Goal: Task Accomplishment & Management: Complete application form

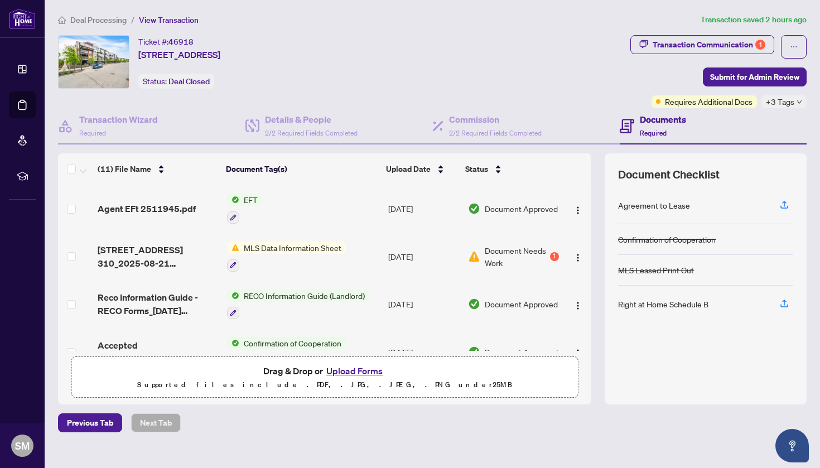
click at [440, 253] on td "[DATE]" at bounding box center [424, 257] width 80 height 48
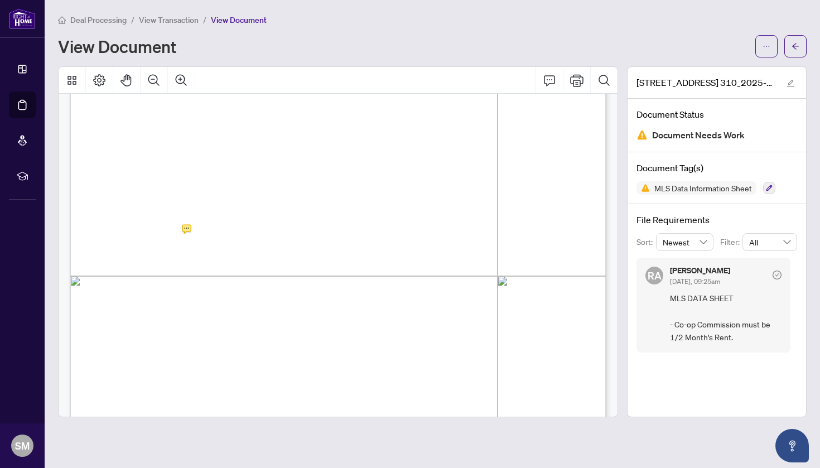
scroll to position [6665, 0]
click at [218, 21] on span "View Document" at bounding box center [239, 20] width 56 height 10
click at [155, 14] on li "View Transaction" at bounding box center [169, 19] width 60 height 13
click at [157, 20] on span "View Transaction" at bounding box center [169, 20] width 60 height 10
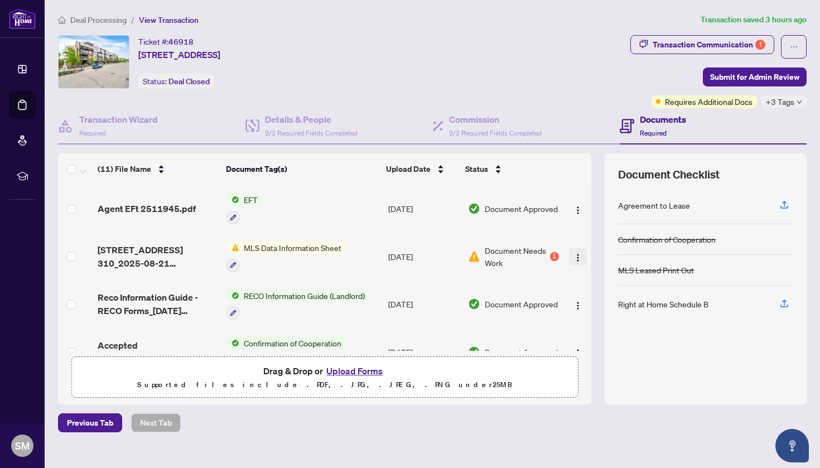
click at [574, 257] on img "button" at bounding box center [577, 257] width 9 height 9
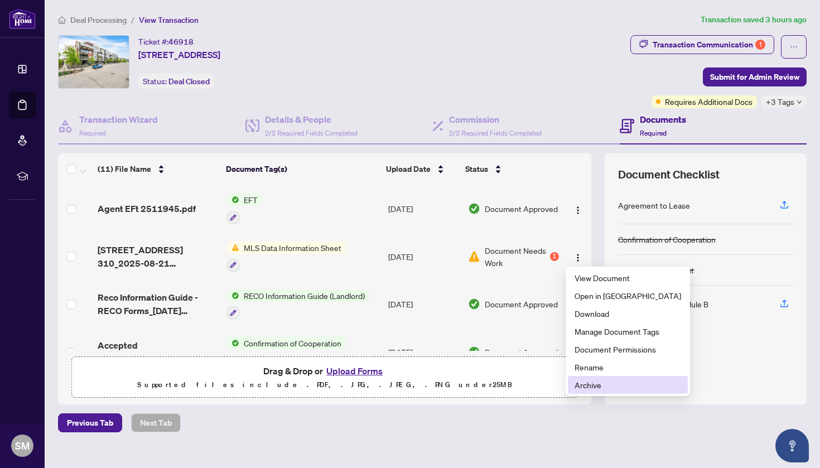
click at [591, 384] on span "Archive" at bounding box center [627, 385] width 107 height 12
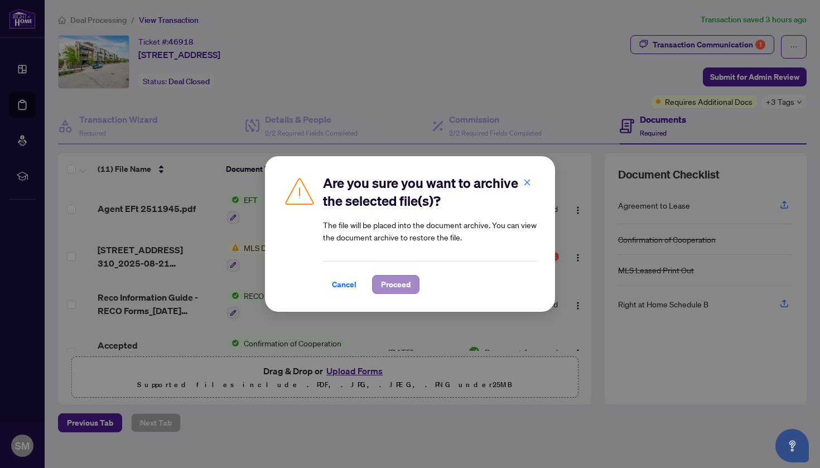
click at [394, 278] on span "Proceed" at bounding box center [396, 285] width 30 height 18
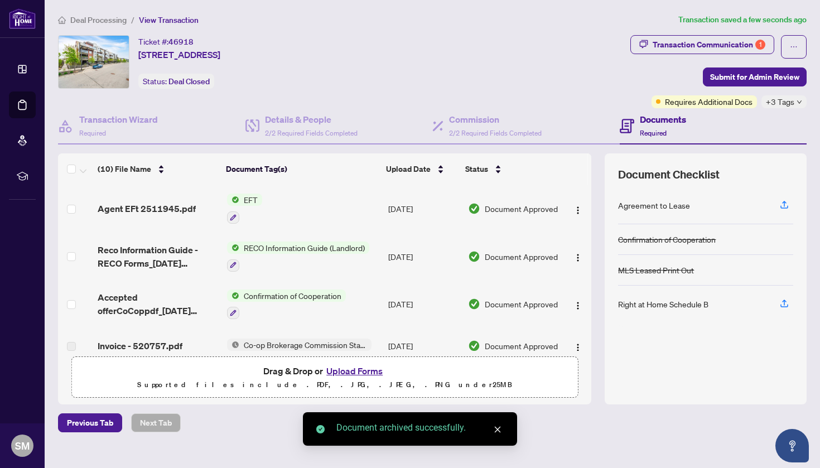
click at [363, 370] on button "Upload Forms" at bounding box center [354, 371] width 63 height 15
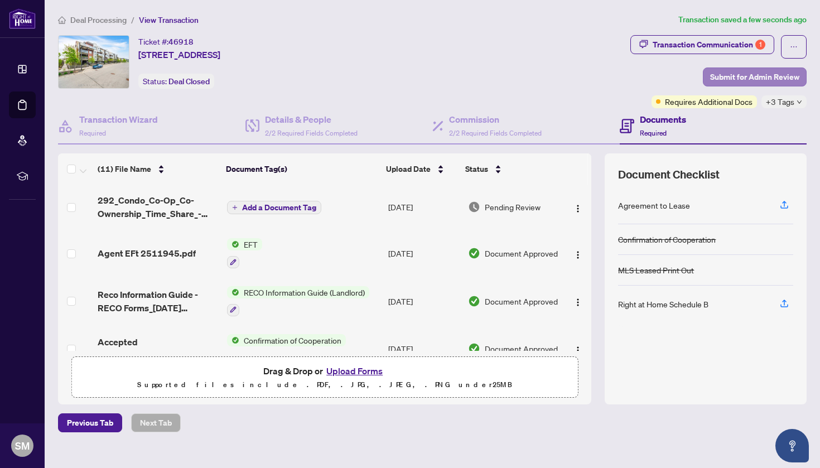
click at [735, 75] on span "Submit for Admin Review" at bounding box center [754, 77] width 89 height 18
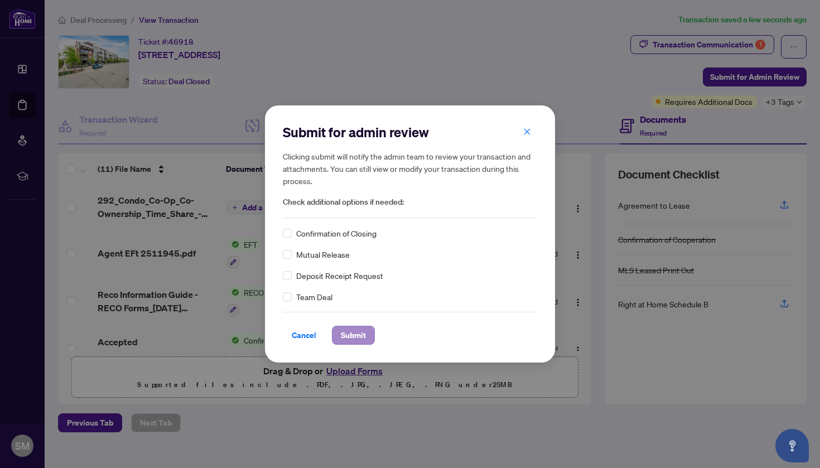
click at [345, 330] on span "Submit" at bounding box center [353, 335] width 25 height 18
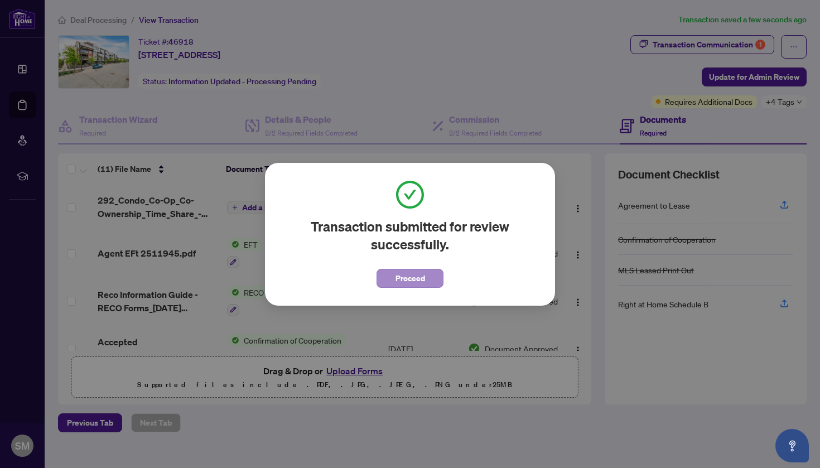
click at [414, 275] on span "Proceed" at bounding box center [410, 278] width 30 height 18
